Goal: Transaction & Acquisition: Download file/media

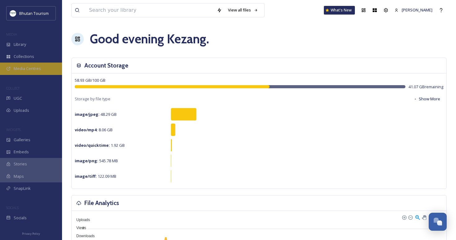
click at [22, 71] on div "Media Centres" at bounding box center [31, 69] width 62 height 12
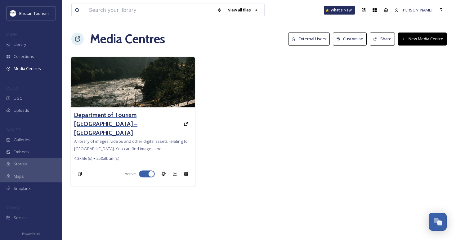
click at [116, 115] on h3 "Department of Tourism [GEOGRAPHIC_DATA] – [GEOGRAPHIC_DATA]" at bounding box center [127, 124] width 106 height 27
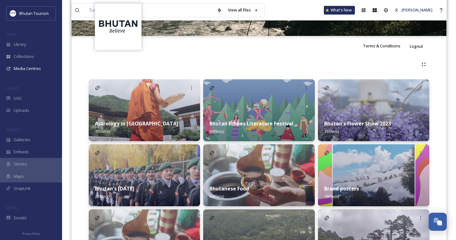
scroll to position [104, 0]
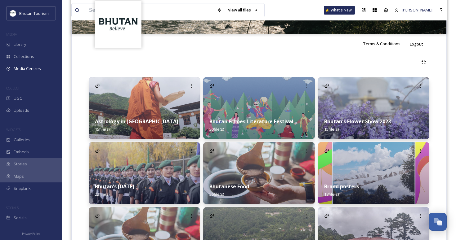
click at [125, 117] on div "Astrology in Bhutan 15 file(s)" at bounding box center [144, 126] width 111 height 28
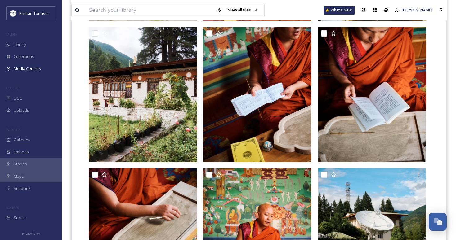
scroll to position [293, 0]
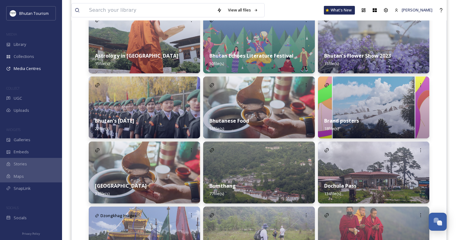
scroll to position [175, 0]
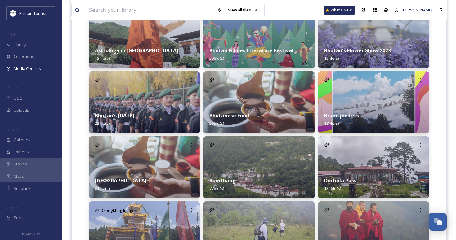
click at [241, 104] on img at bounding box center [258, 102] width 111 height 62
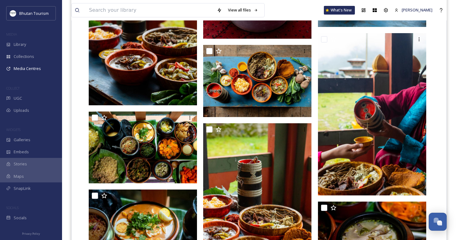
scroll to position [1347, 0]
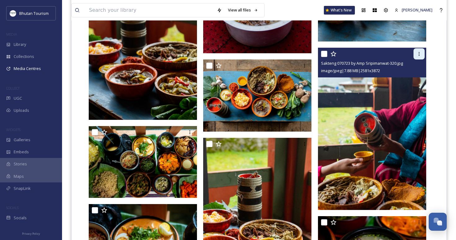
click at [418, 53] on icon at bounding box center [418, 53] width 5 height 5
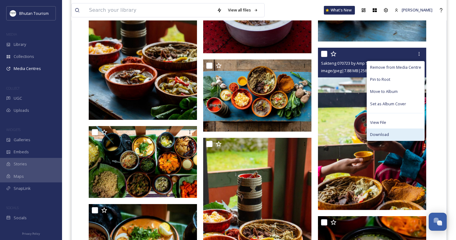
click at [376, 130] on div "Download" at bounding box center [395, 135] width 57 height 12
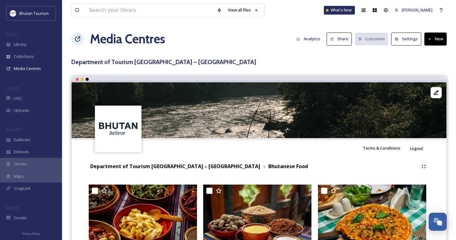
scroll to position [0, 0]
click at [109, 166] on strong "Department of Tourism [GEOGRAPHIC_DATA] – [GEOGRAPHIC_DATA]" at bounding box center [175, 166] width 170 height 7
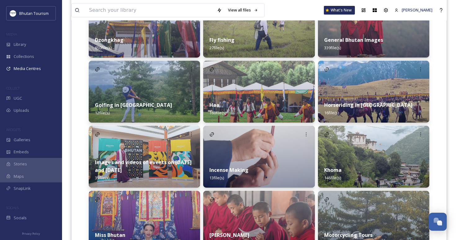
scroll to position [385, 0]
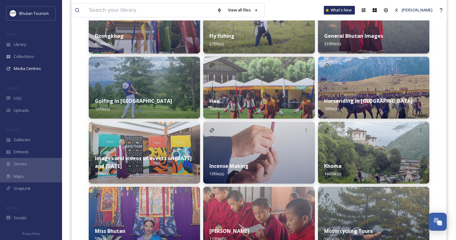
click at [361, 88] on img at bounding box center [373, 88] width 111 height 62
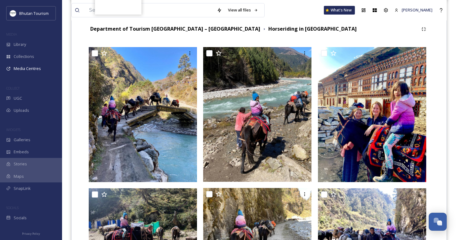
scroll to position [116, 0]
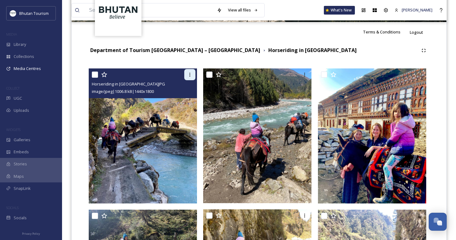
click at [189, 74] on icon at bounding box center [189, 74] width 5 height 5
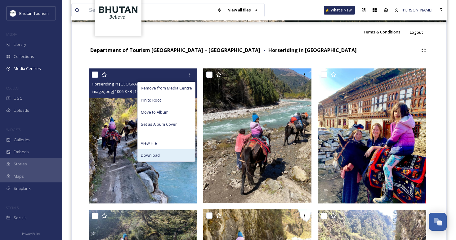
click at [153, 152] on span "Download" at bounding box center [150, 155] width 19 height 6
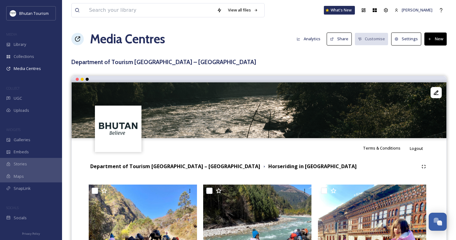
scroll to position [0, 0]
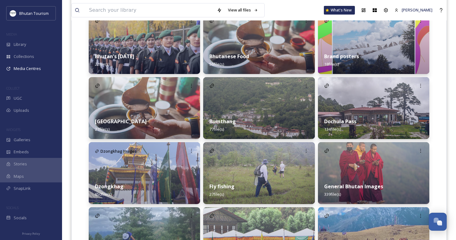
scroll to position [302, 0]
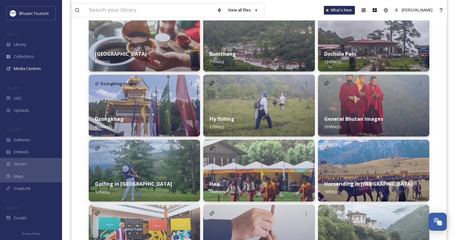
click at [352, 101] on img at bounding box center [373, 106] width 111 height 62
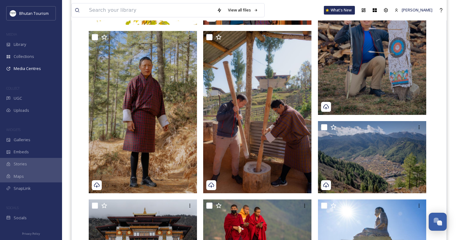
scroll to position [308, 0]
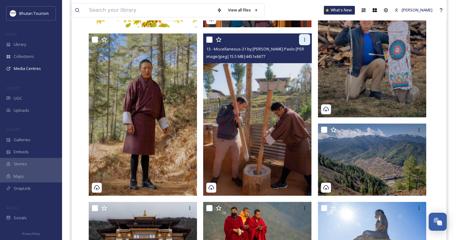
click at [305, 38] on icon at bounding box center [304, 39] width 5 height 5
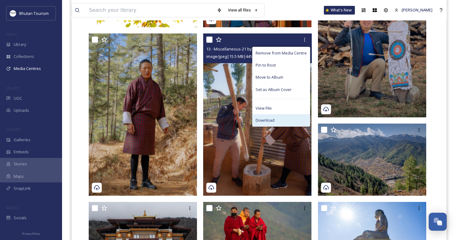
click at [263, 118] on span "Download" at bounding box center [264, 120] width 19 height 6
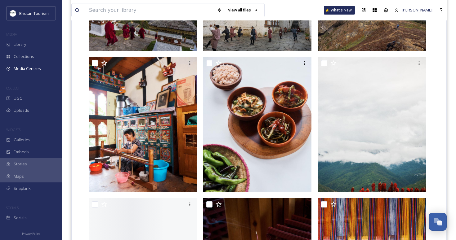
scroll to position [614, 0]
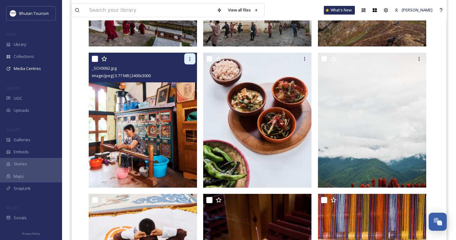
click at [192, 58] on icon at bounding box center [189, 58] width 5 height 5
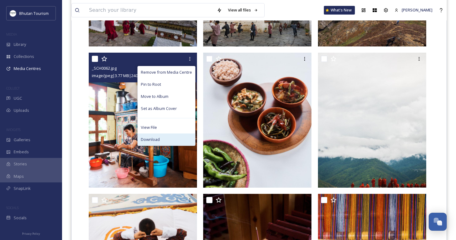
click at [155, 137] on span "Download" at bounding box center [150, 140] width 19 height 6
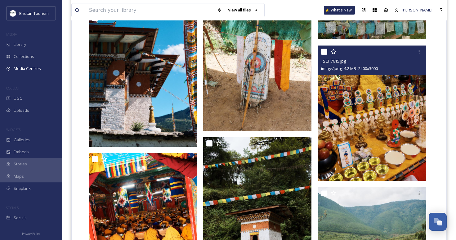
scroll to position [6497, 0]
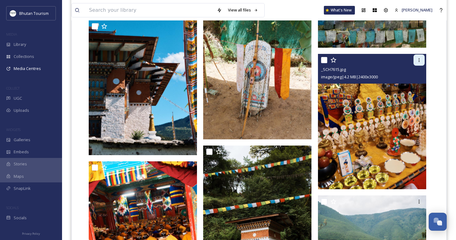
click at [418, 61] on icon at bounding box center [418, 60] width 5 height 5
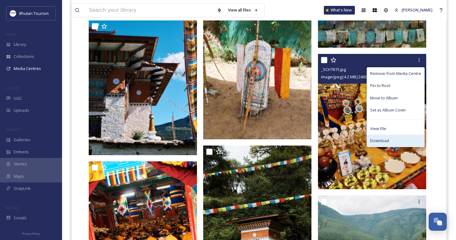
click at [376, 142] on span "Download" at bounding box center [379, 141] width 19 height 6
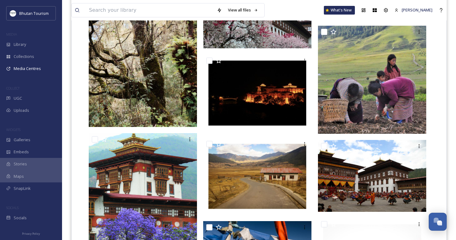
scroll to position [6787, 0]
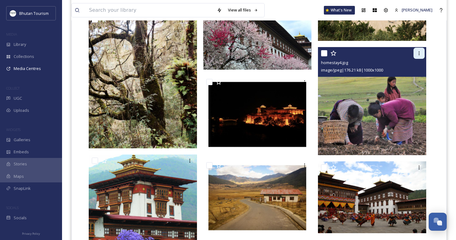
click at [417, 55] on icon at bounding box center [418, 53] width 5 height 5
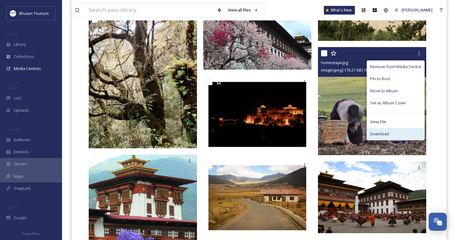
click at [380, 132] on span "Download" at bounding box center [379, 134] width 19 height 6
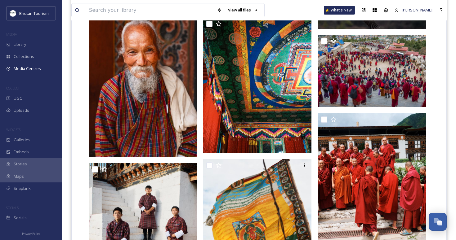
scroll to position [7204, 0]
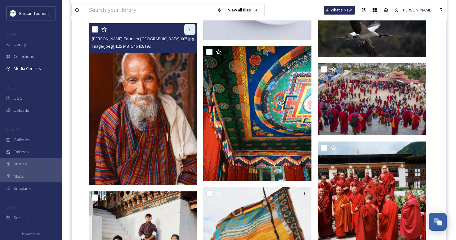
click at [188, 30] on icon at bounding box center [189, 29] width 5 height 5
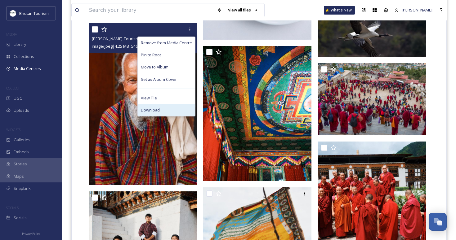
click at [151, 110] on span "Download" at bounding box center [150, 110] width 19 height 6
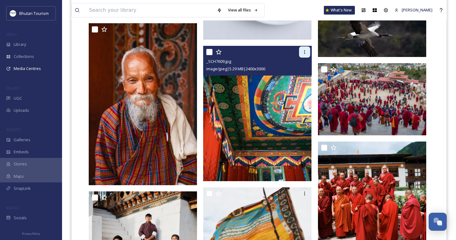
click at [305, 51] on icon at bounding box center [304, 52] width 5 height 5
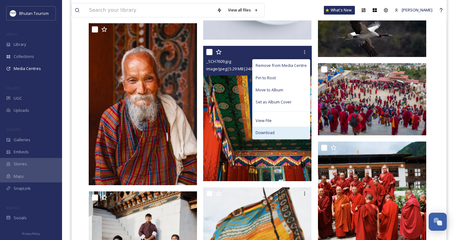
click at [269, 131] on span "Download" at bounding box center [264, 133] width 19 height 6
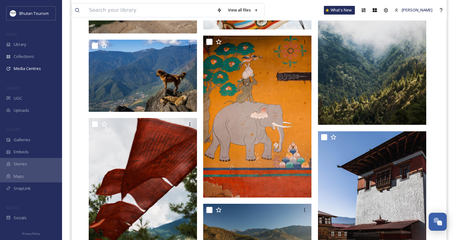
scroll to position [7496, 0]
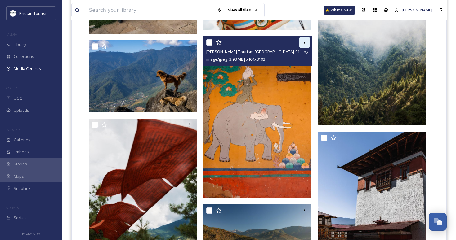
click at [306, 42] on icon at bounding box center [304, 42] width 5 height 5
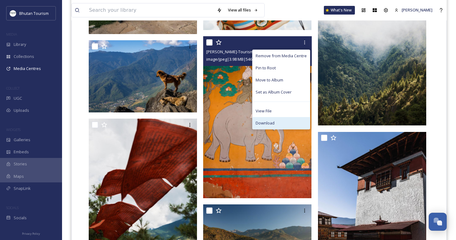
click at [268, 124] on span "Download" at bounding box center [264, 123] width 19 height 6
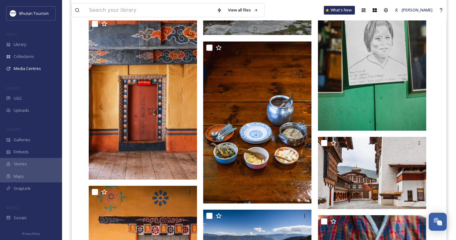
scroll to position [8238, 0]
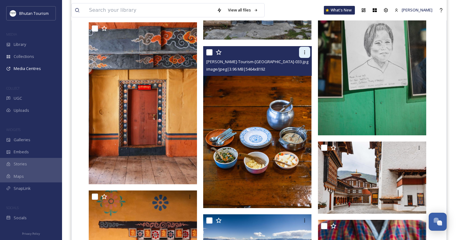
click at [305, 51] on icon at bounding box center [304, 52] width 5 height 5
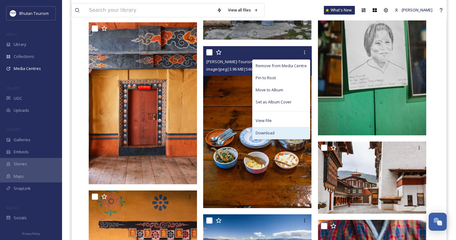
click at [272, 130] on span "Download" at bounding box center [264, 133] width 19 height 6
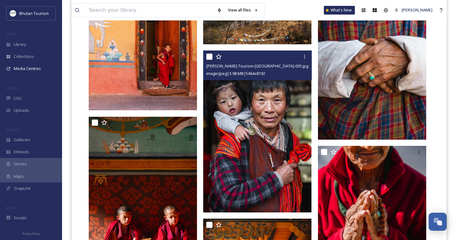
scroll to position [8478, 0]
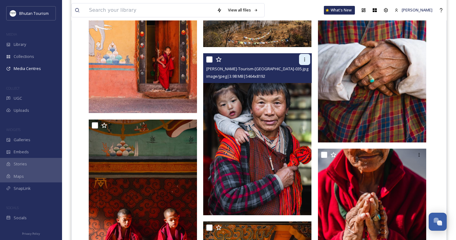
click at [305, 59] on icon at bounding box center [304, 59] width 5 height 5
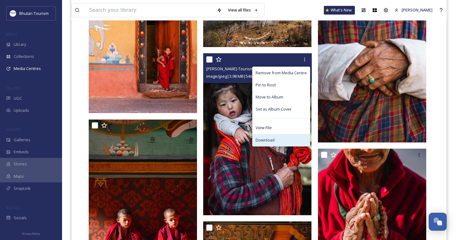
click at [268, 138] on span "Download" at bounding box center [264, 140] width 19 height 6
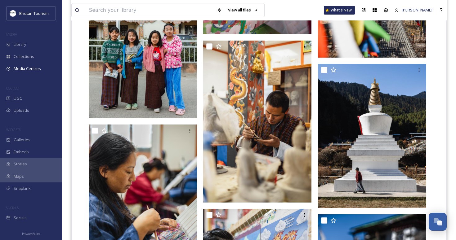
scroll to position [8980, 0]
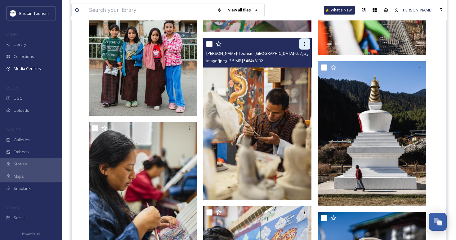
click at [306, 45] on icon at bounding box center [304, 44] width 5 height 5
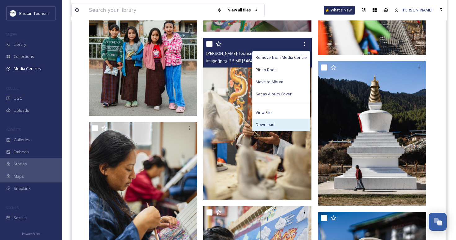
click at [265, 124] on span "Download" at bounding box center [264, 125] width 19 height 6
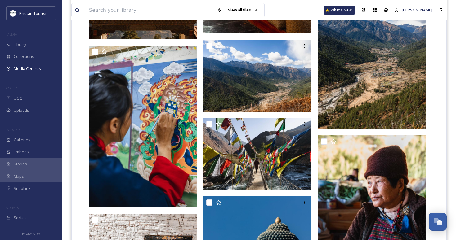
scroll to position [9729, 0]
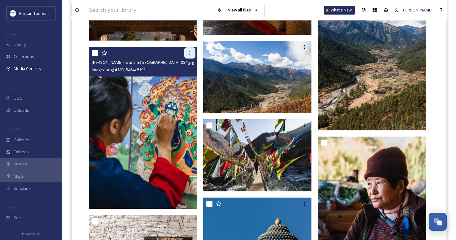
click at [191, 53] on icon at bounding box center [189, 53] width 5 height 5
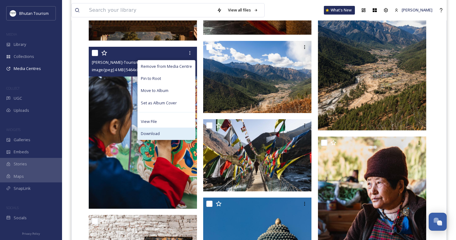
click at [161, 131] on div "Download" at bounding box center [166, 134] width 57 height 12
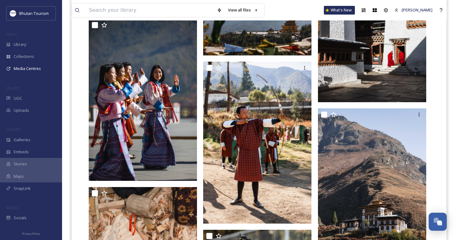
scroll to position [10094, 0]
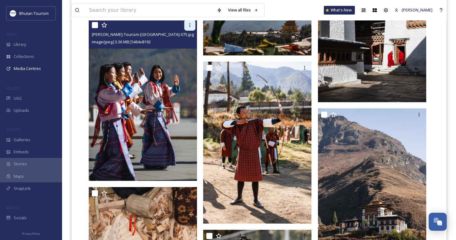
click at [189, 26] on icon at bounding box center [189, 25] width 5 height 5
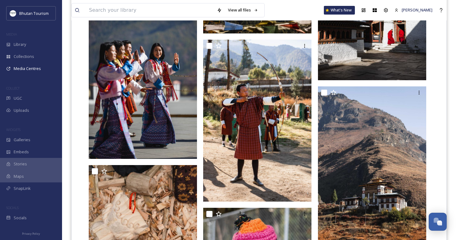
scroll to position [10118, 0]
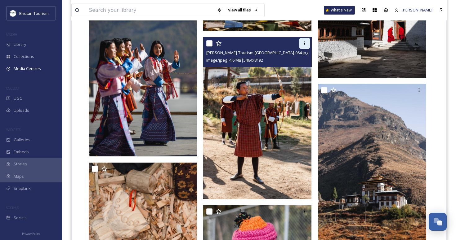
click at [302, 44] on icon at bounding box center [304, 43] width 5 height 5
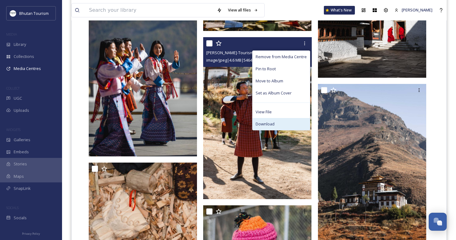
click at [262, 123] on span "Download" at bounding box center [264, 124] width 19 height 6
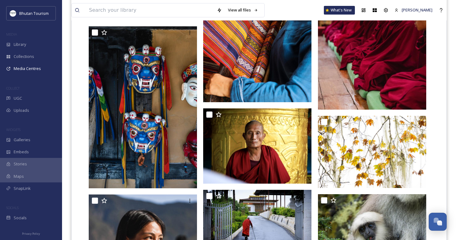
scroll to position [10761, 0]
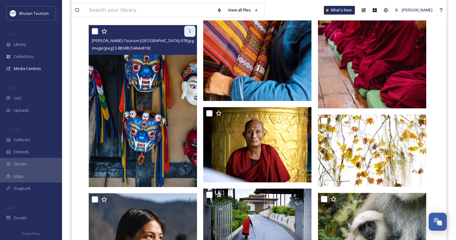
click at [193, 29] on div at bounding box center [189, 31] width 11 height 11
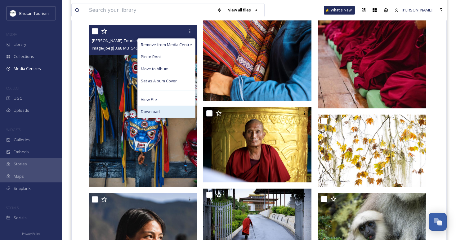
click at [156, 113] on span "Download" at bounding box center [150, 112] width 19 height 6
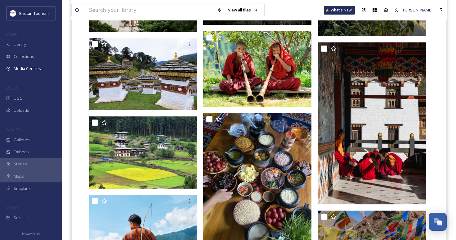
scroll to position [11873, 0]
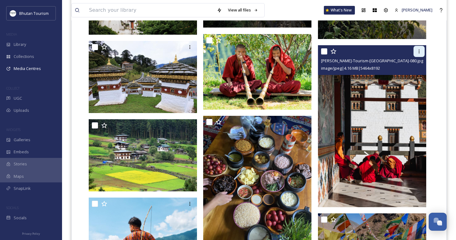
click at [419, 50] on icon at bounding box center [418, 51] width 5 height 5
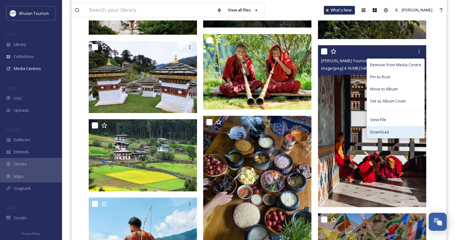
click at [378, 132] on span "Download" at bounding box center [379, 132] width 19 height 6
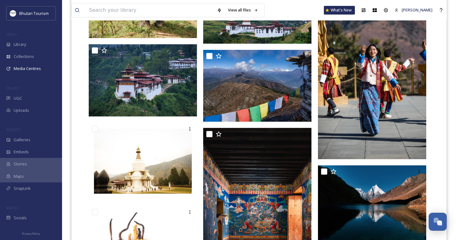
scroll to position [12256, 0]
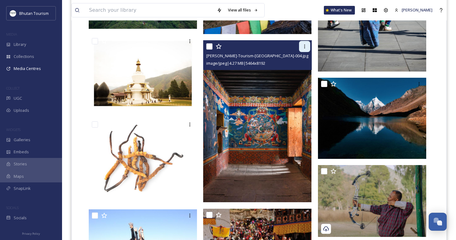
click at [306, 48] on icon at bounding box center [304, 46] width 5 height 5
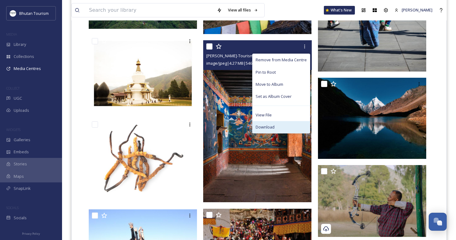
click at [268, 125] on span "Download" at bounding box center [264, 127] width 19 height 6
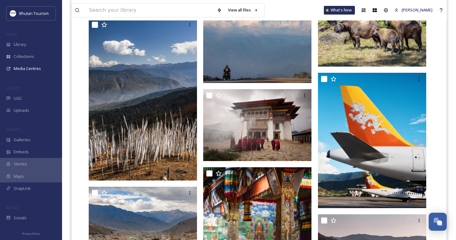
scroll to position [12813, 0]
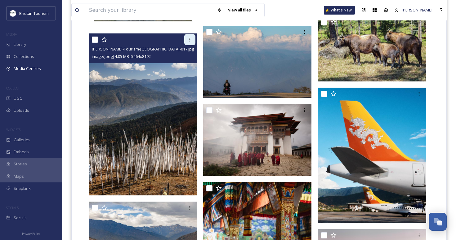
click at [190, 40] on icon at bounding box center [189, 39] width 5 height 5
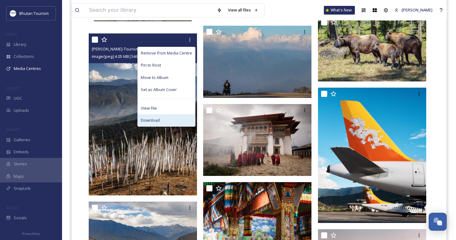
click at [159, 119] on span "Download" at bounding box center [150, 120] width 19 height 6
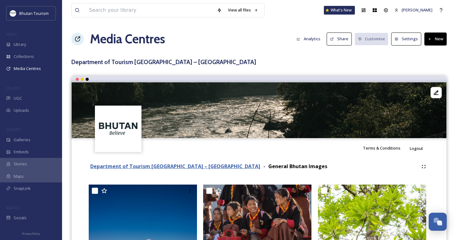
scroll to position [0, 0]
click at [139, 167] on strong "Department of Tourism [GEOGRAPHIC_DATA] – [GEOGRAPHIC_DATA]" at bounding box center [175, 166] width 170 height 7
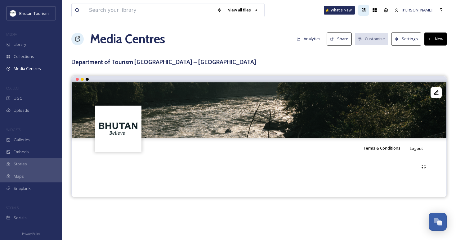
click at [282, 28] on div "View all files What's New Kezang Choden Media Centres Analytics Share Customise…" at bounding box center [259, 120] width 394 height 240
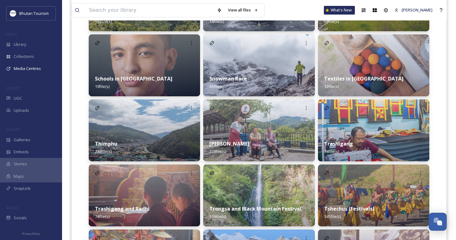
scroll to position [773, 0]
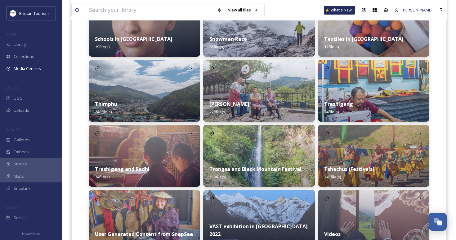
click at [344, 144] on img at bounding box center [373, 156] width 111 height 62
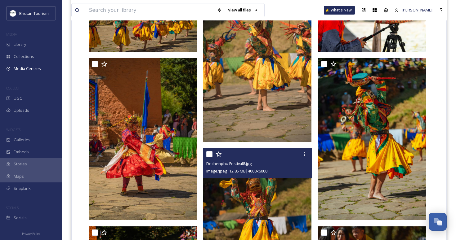
scroll to position [333, 0]
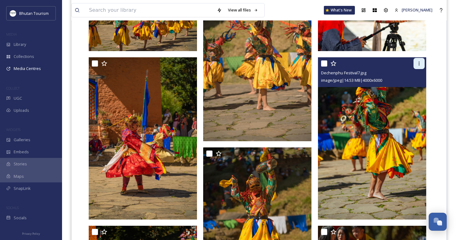
click at [420, 64] on icon at bounding box center [418, 63] width 5 height 5
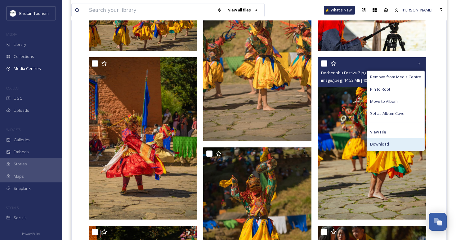
click at [382, 141] on span "Download" at bounding box center [379, 144] width 19 height 6
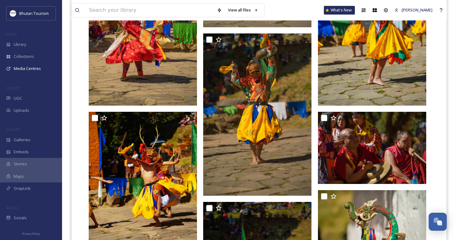
scroll to position [494, 0]
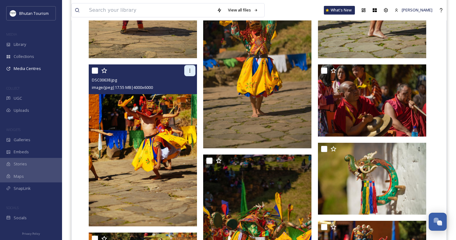
click at [189, 73] on icon at bounding box center [189, 70] width 5 height 5
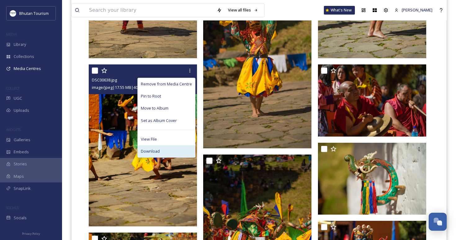
click at [153, 149] on span "Download" at bounding box center [150, 151] width 19 height 6
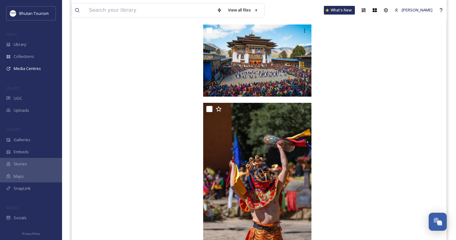
scroll to position [2241, 0]
